Goal: Transaction & Acquisition: Book appointment/travel/reservation

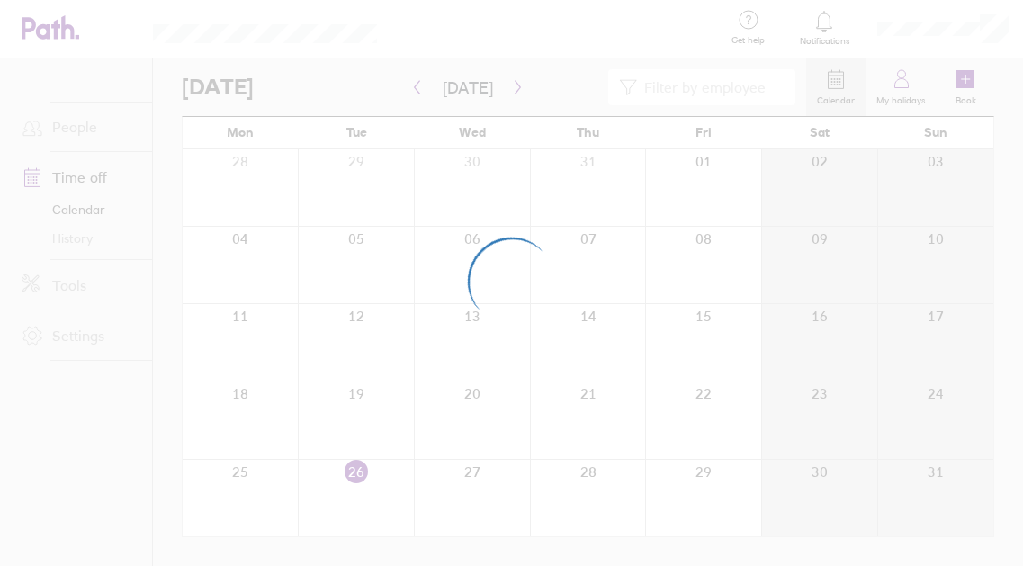
click at [479, 36] on div at bounding box center [511, 283] width 1023 height 566
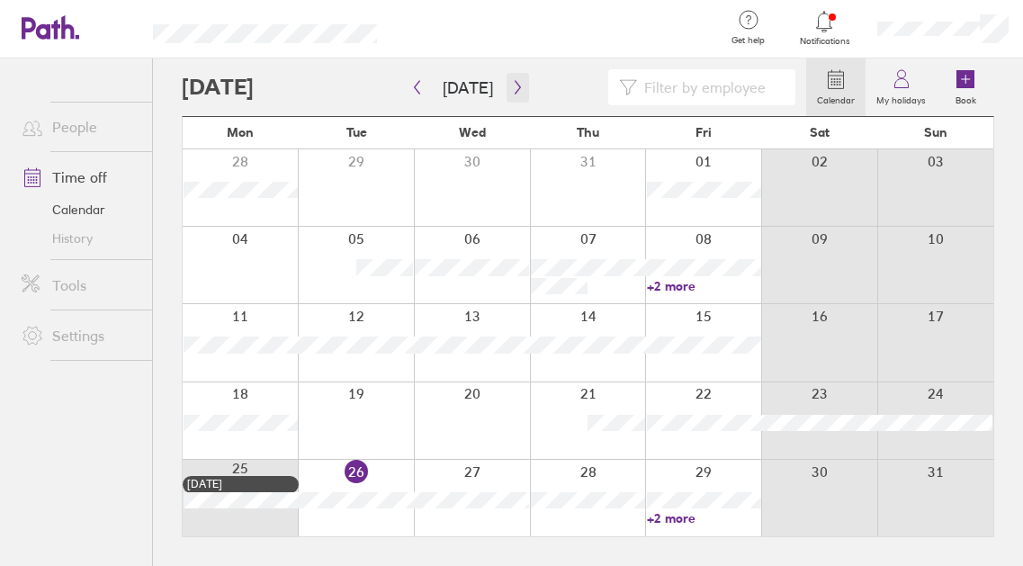
click at [521, 91] on button "button" at bounding box center [517, 88] width 22 height 30
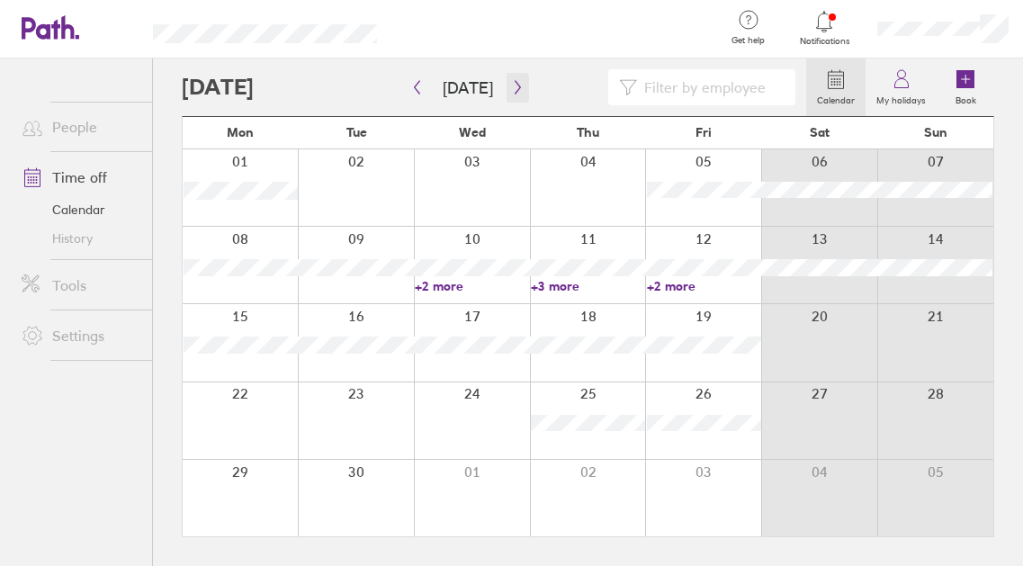
click at [520, 94] on button "button" at bounding box center [517, 88] width 22 height 30
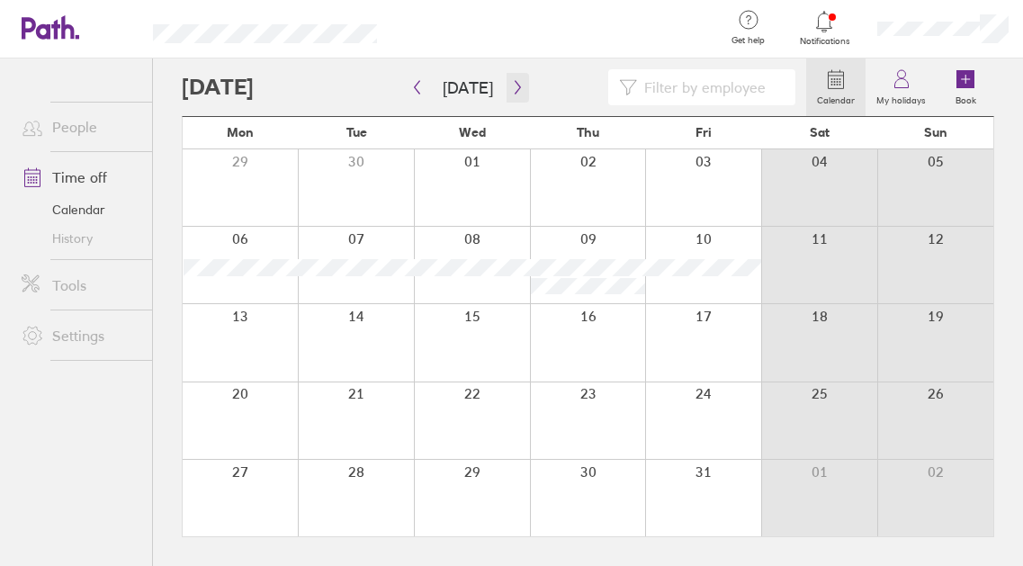
click at [520, 94] on button "button" at bounding box center [517, 88] width 22 height 30
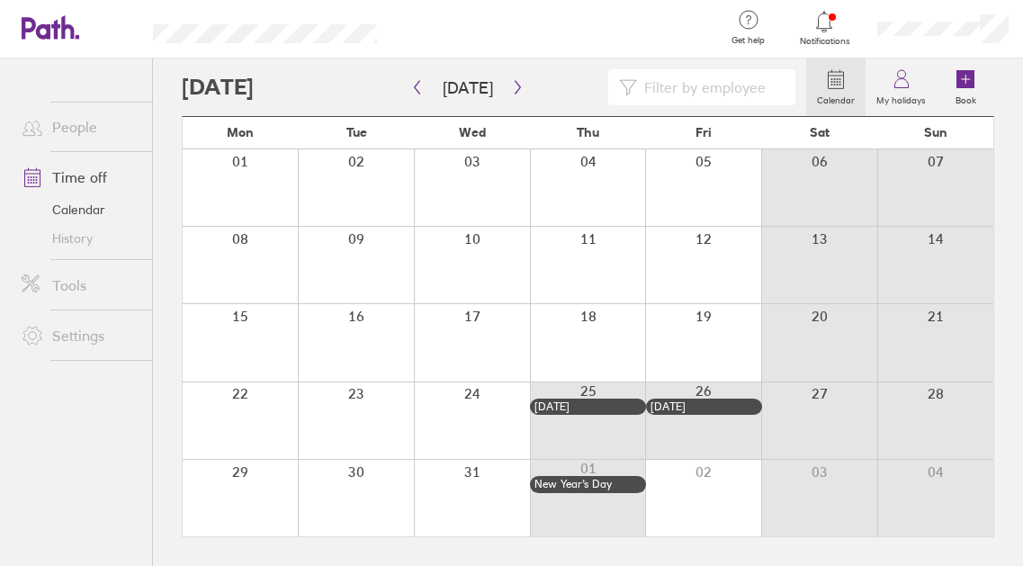
click at [593, 268] on div at bounding box center [588, 265] width 116 height 76
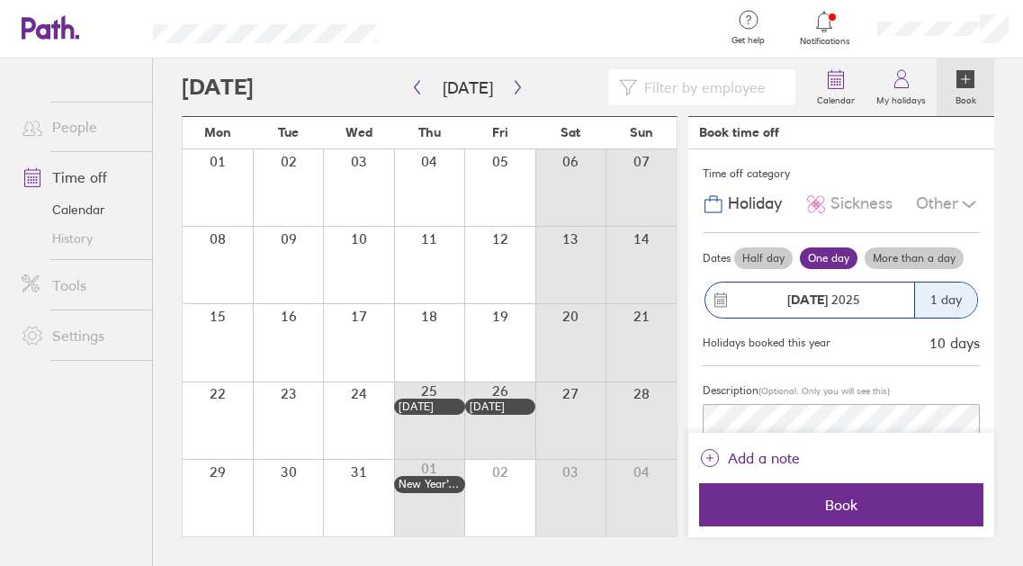
click at [812, 285] on div "[DATE]" at bounding box center [809, 299] width 209 height 35
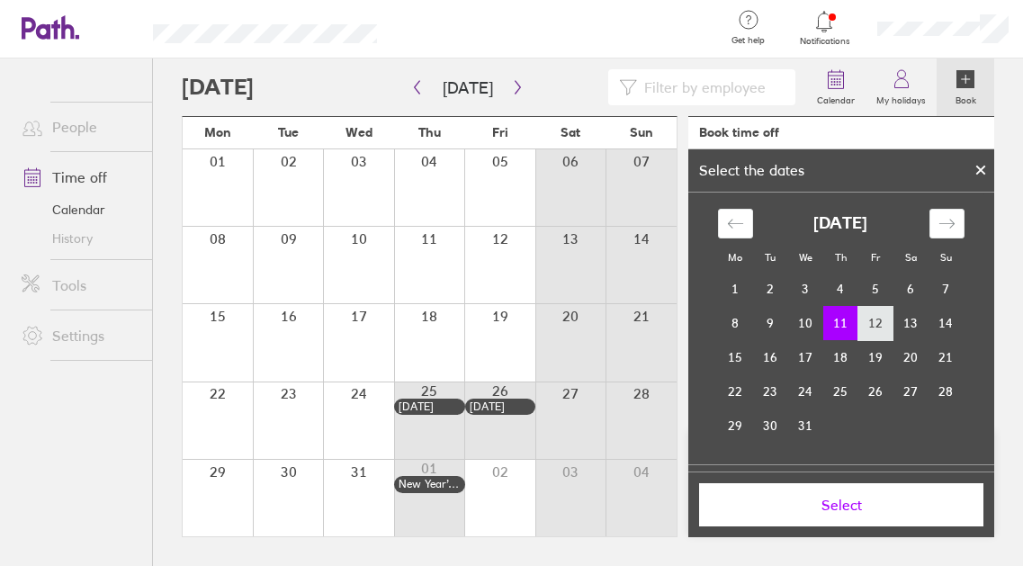
click at [865, 318] on td "12" at bounding box center [875, 323] width 35 height 34
click at [851, 327] on td "11" at bounding box center [840, 323] width 35 height 34
click at [839, 516] on button "Select" at bounding box center [841, 504] width 284 height 43
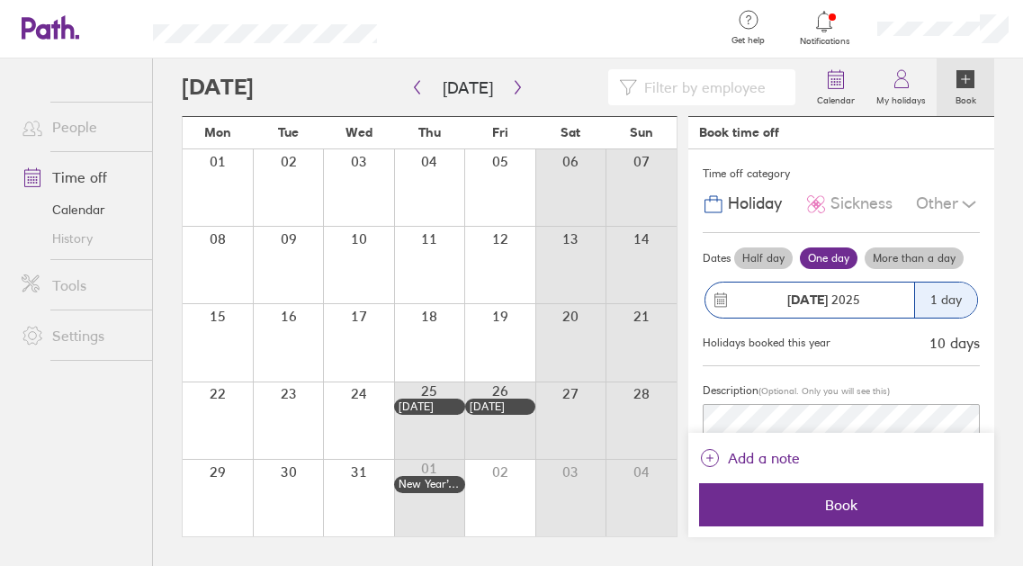
click at [948, 310] on div "1 day" at bounding box center [945, 299] width 63 height 35
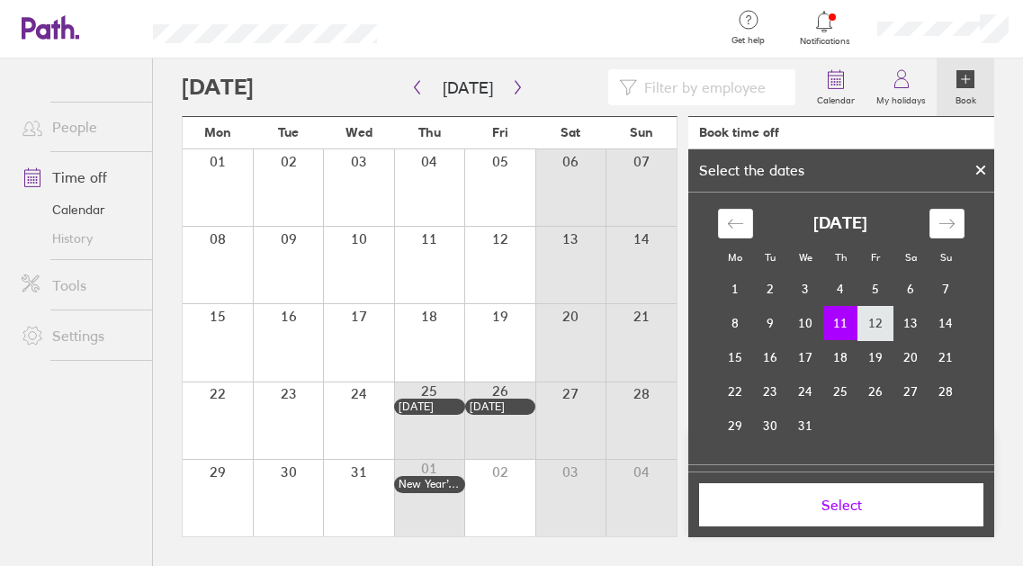
click at [881, 325] on td "12" at bounding box center [875, 323] width 35 height 34
click at [837, 320] on td "11" at bounding box center [840, 323] width 35 height 34
click at [839, 508] on span "Select" at bounding box center [841, 505] width 259 height 16
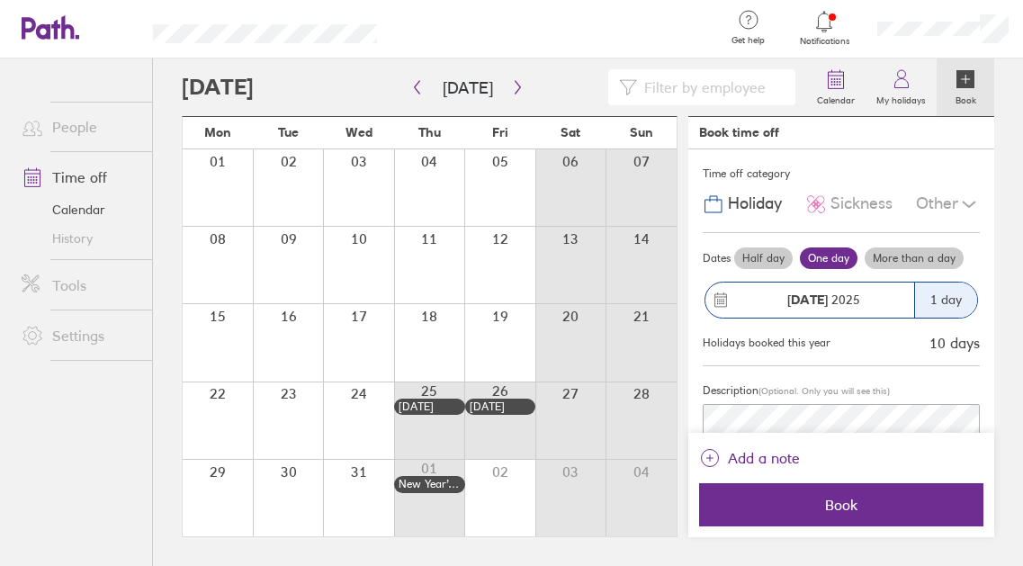
click at [892, 265] on label "More than a day" at bounding box center [913, 258] width 99 height 22
click at [0, 0] on input "More than a day" at bounding box center [0, 0] width 0 height 0
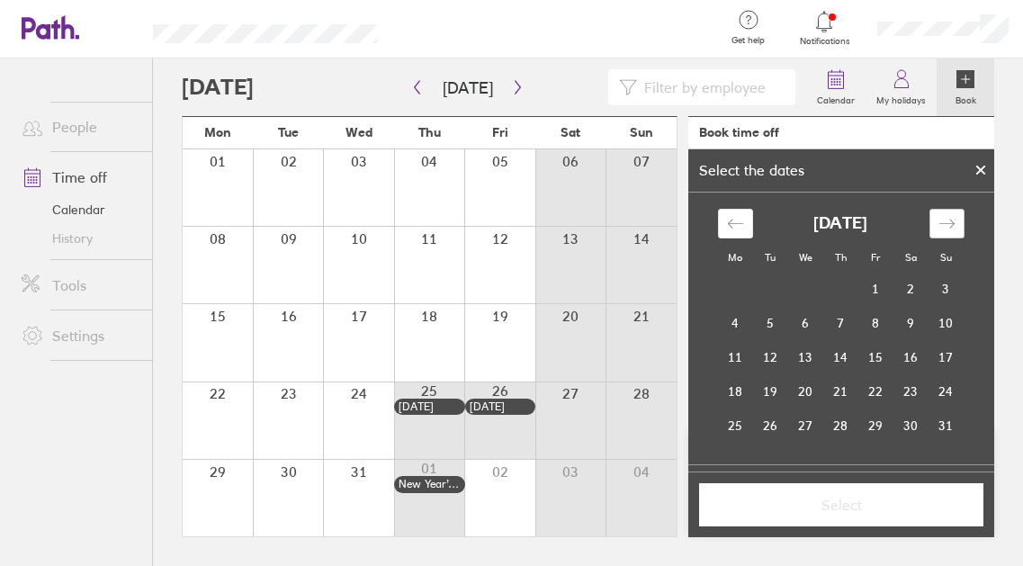
click at [957, 224] on div "Move forward to switch to the next month." at bounding box center [946, 224] width 35 height 30
click at [957, 226] on div "Move forward to switch to the next month." at bounding box center [946, 224] width 35 height 30
click at [953, 228] on icon "Move forward to switch to the next month." at bounding box center [946, 223] width 17 height 17
click at [885, 328] on td "12" at bounding box center [875, 323] width 35 height 34
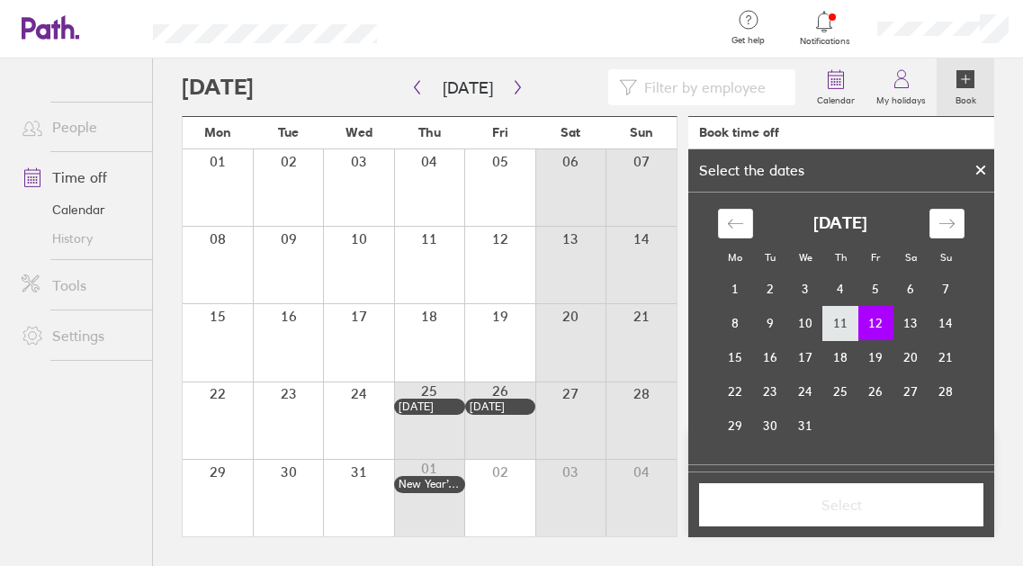
click at [856, 325] on td "11" at bounding box center [840, 323] width 35 height 34
click at [864, 324] on td "12" at bounding box center [875, 323] width 35 height 34
click at [853, 510] on span "Select" at bounding box center [841, 505] width 259 height 16
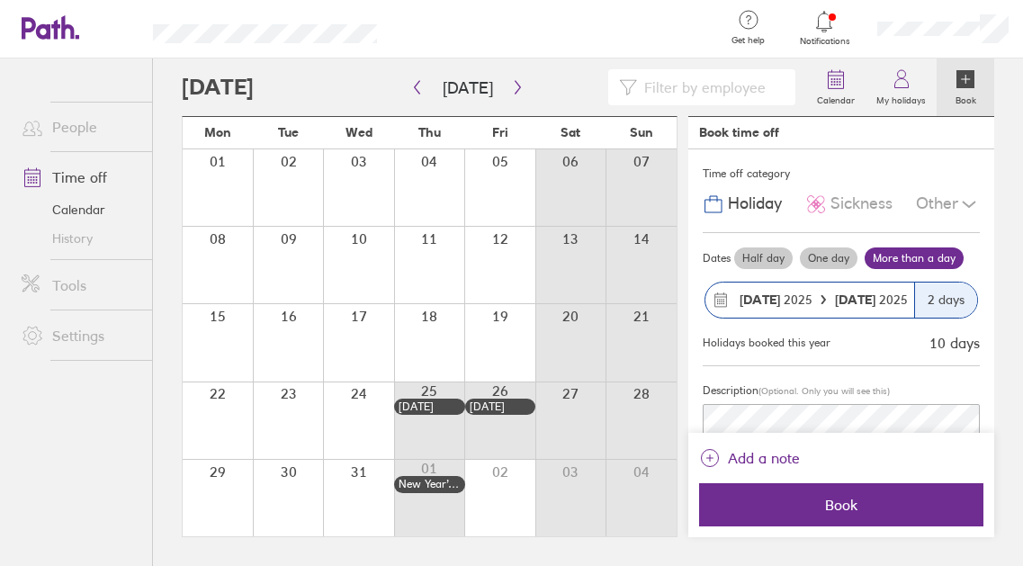
scroll to position [39, 0]
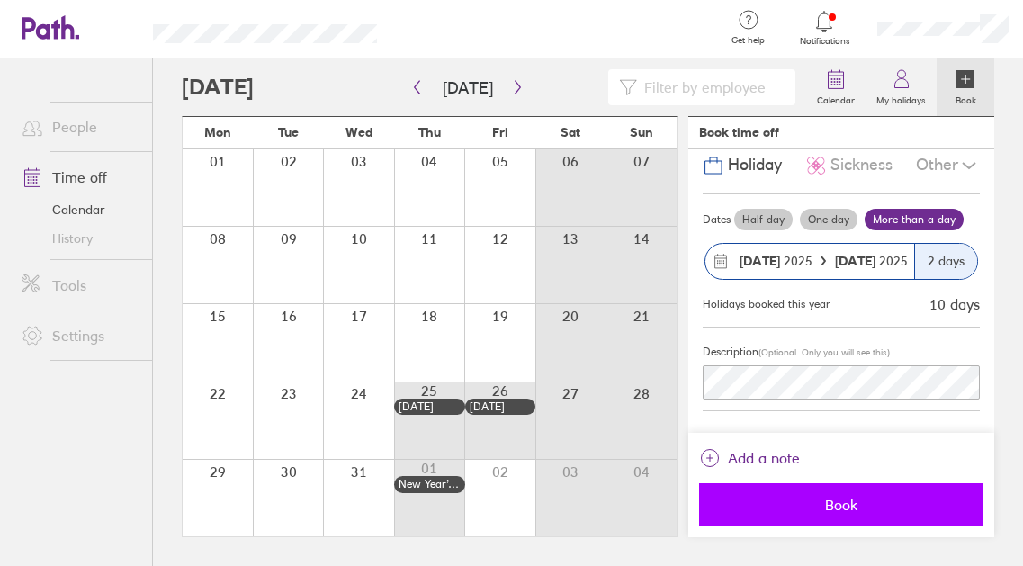
click at [852, 516] on button "Book" at bounding box center [841, 504] width 284 height 43
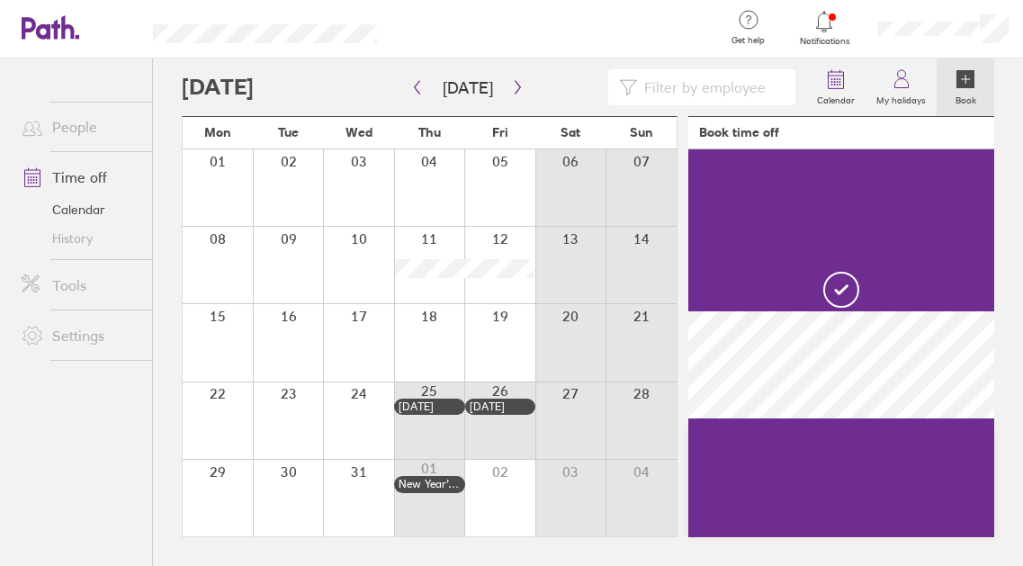
scroll to position [0, 0]
